Goal: Task Accomplishment & Management: Manage account settings

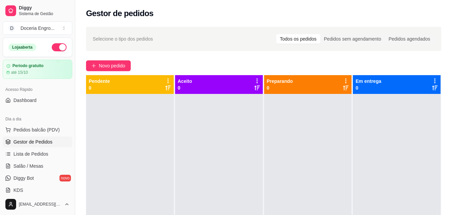
click at [33, 128] on span "Pedidos balcão (PDV)" at bounding box center [36, 130] width 46 height 7
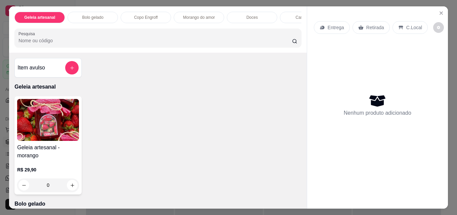
click at [140, 15] on p "Copo Engroff" at bounding box center [146, 17] width 24 height 5
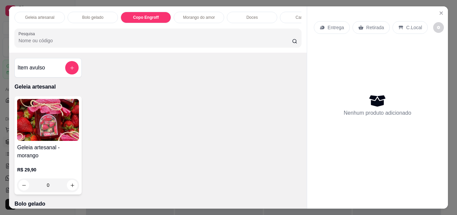
scroll to position [17, 0]
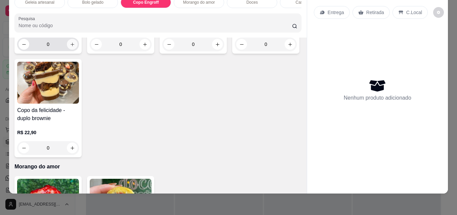
click at [69, 50] on button "increase-product-quantity" at bounding box center [72, 44] width 11 height 11
type input "1"
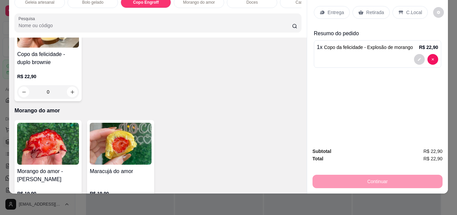
scroll to position [461, 0]
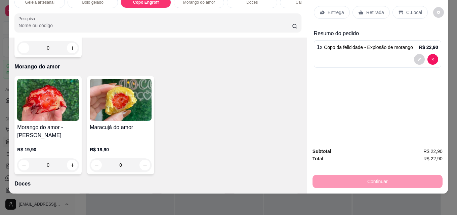
type input "1"
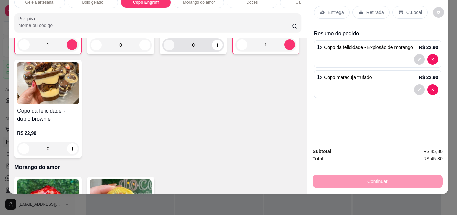
scroll to position [428, 0]
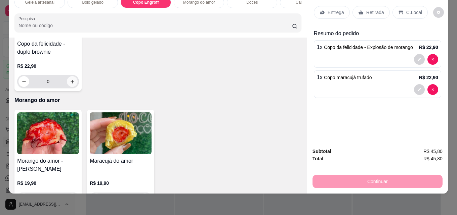
click at [75, 84] on icon "increase-product-quantity" at bounding box center [72, 81] width 5 height 5
type input "1"
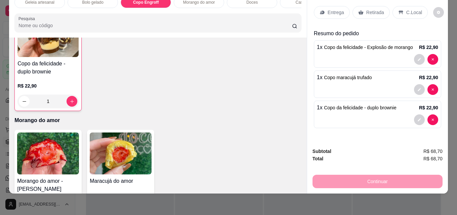
scroll to position [394, 0]
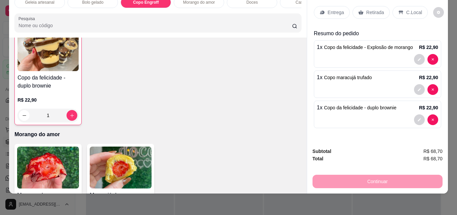
click at [215, 14] on icon "increase-product-quantity" at bounding box center [217, 11] width 5 height 5
type input "1"
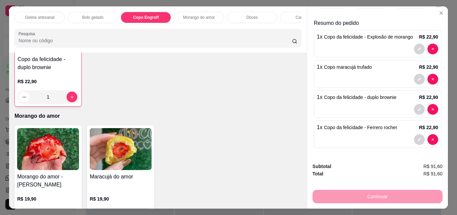
scroll to position [0, 0]
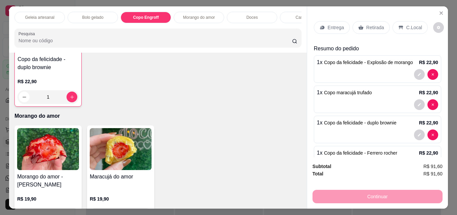
click at [366, 31] on div "Retirada" at bounding box center [370, 27] width 37 height 13
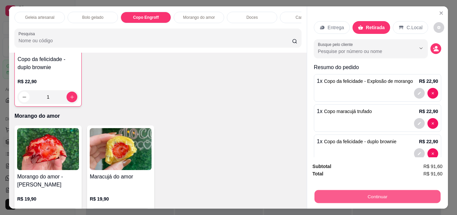
click at [379, 193] on button "Continuar" at bounding box center [377, 196] width 126 height 13
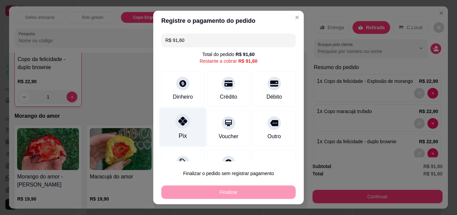
click at [184, 120] on div at bounding box center [182, 121] width 15 height 15
type input "R$ 0,00"
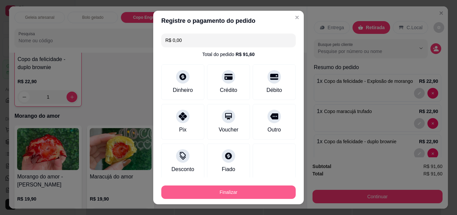
click at [220, 194] on button "Finalizar" at bounding box center [228, 192] width 134 height 13
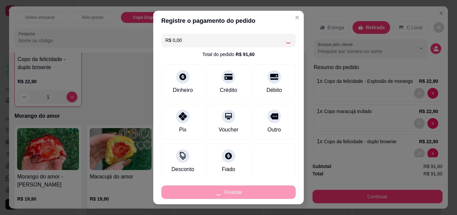
type input "0"
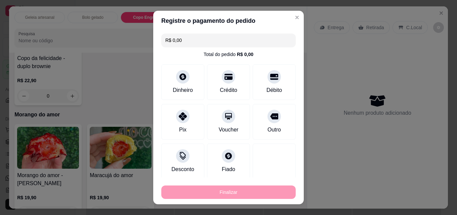
type input "-R$ 91,60"
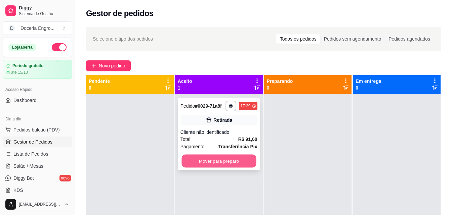
click at [211, 161] on button "Mover para preparo" at bounding box center [218, 161] width 75 height 13
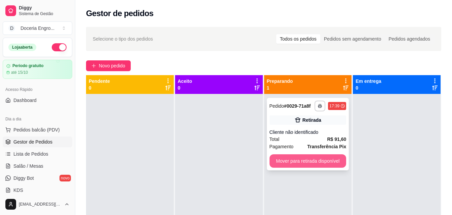
click at [315, 162] on button "Mover para retirada disponível" at bounding box center [307, 161] width 77 height 13
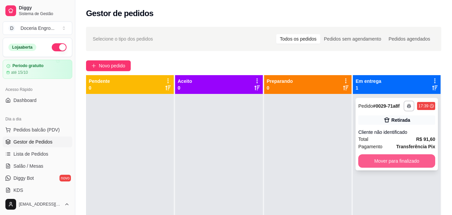
click at [375, 161] on button "Mover para finalizado" at bounding box center [396, 161] width 77 height 13
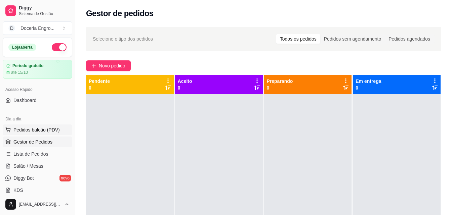
click at [41, 126] on button "Pedidos balcão (PDV)" at bounding box center [38, 130] width 70 height 11
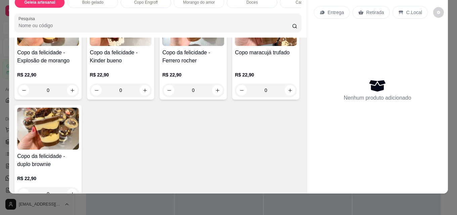
scroll to position [70, 0]
